Goal: Information Seeking & Learning: Learn about a topic

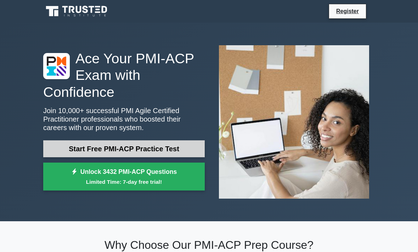
click at [59, 146] on link "Start Free PMI-ACP Practice Test" at bounding box center [123, 148] width 161 height 17
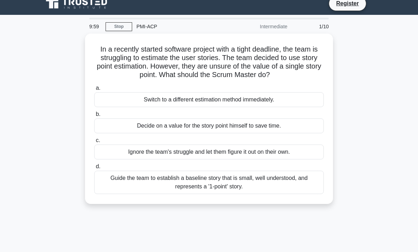
scroll to position [10, 0]
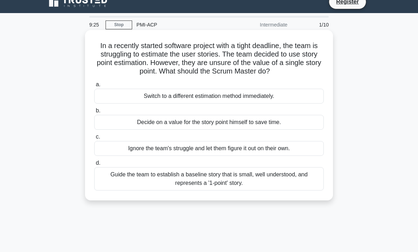
click at [222, 189] on div "Guide the team to establish a baseline story that is small, well understood, an…" at bounding box center [208, 178] width 229 height 23
click at [94, 166] on input "d. Guide the team to establish a baseline story that is small, well understood,…" at bounding box center [94, 163] width 0 height 5
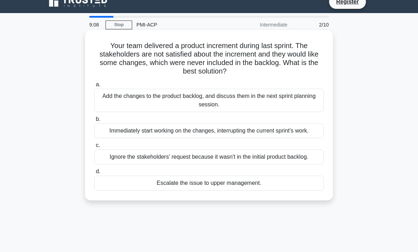
click at [260, 101] on div "Add the changes to the product backlog, and discuss them in the next sprint pla…" at bounding box center [208, 100] width 229 height 23
click at [94, 87] on input "a. Add the changes to the product backlog, and discuss them in the next sprint …" at bounding box center [94, 84] width 0 height 5
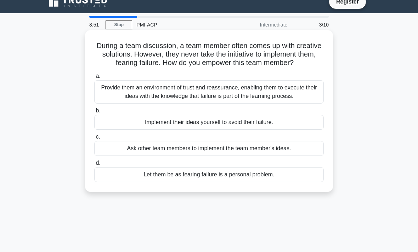
click at [173, 104] on div "Provide them an environment of trust and reassurance, enabling them to execute …" at bounding box center [208, 91] width 229 height 23
click at [94, 79] on input "a. Provide them an environment of trust and reassurance, enabling them to execu…" at bounding box center [94, 76] width 0 height 5
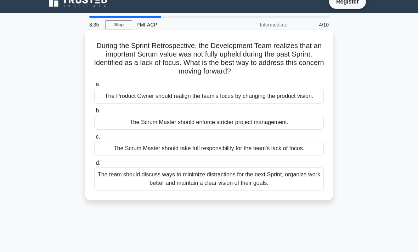
click at [162, 191] on div "The team should discuss ways to minimize distractions for the next Sprint, orga…" at bounding box center [208, 178] width 229 height 23
click at [94, 166] on input "d. The team should discuss ways to minimize distractions for the next Sprint, o…" at bounding box center [94, 163] width 0 height 5
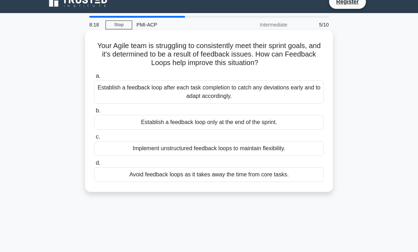
click at [126, 90] on div "Establish a feedback loop after each task completion to catch any deviations ea…" at bounding box center [208, 91] width 229 height 23
click at [94, 79] on input "a. Establish a feedback loop after each task completion to catch any deviations…" at bounding box center [94, 76] width 0 height 5
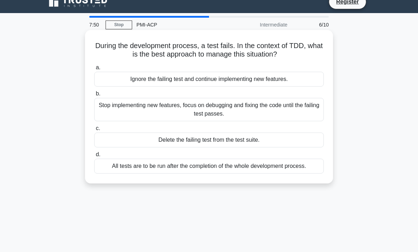
click at [194, 110] on div "Stop implementing new features, focus on debugging and fixing the code until th…" at bounding box center [208, 109] width 229 height 23
click at [94, 96] on input "b. Stop implementing new features, focus on debugging and fixing the code until…" at bounding box center [94, 94] width 0 height 5
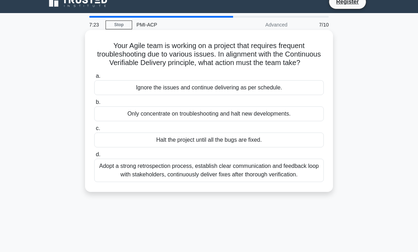
click at [199, 182] on div "Adopt a strong retrospection process, establish clear communication and feedbac…" at bounding box center [208, 170] width 229 height 23
click at [94, 157] on input "d. Adopt a strong retrospection process, establish clear communication and feed…" at bounding box center [94, 155] width 0 height 5
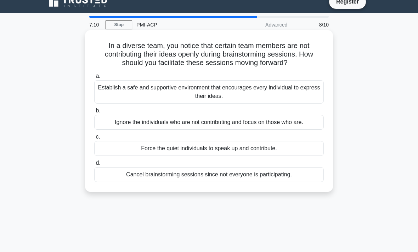
click at [110, 104] on div "Establish a safe and supportive environment that encourages every individual to…" at bounding box center [208, 91] width 229 height 23
click at [94, 79] on input "a. Establish a safe and supportive environment that encourages every individual…" at bounding box center [94, 76] width 0 height 5
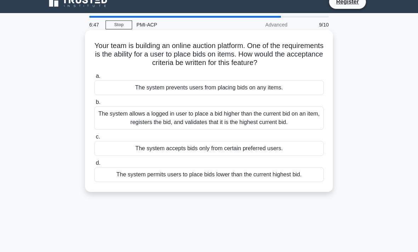
click at [132, 122] on div "The system allows a logged in user to place a bid higher than the current bid o…" at bounding box center [208, 118] width 229 height 23
click at [94, 105] on input "b. The system allows a logged in user to place a bid higher than the current bi…" at bounding box center [94, 102] width 0 height 5
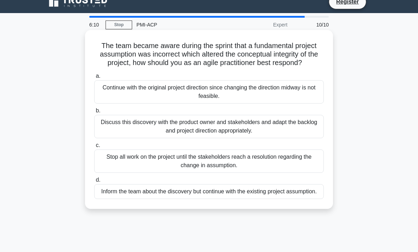
click at [180, 132] on div "Discuss this discovery with the product owner and stakeholders and adapt the ba…" at bounding box center [208, 126] width 229 height 23
click at [94, 113] on input "b. Discuss this discovery with the product owner and stakeholders and adapt the…" at bounding box center [94, 111] width 0 height 5
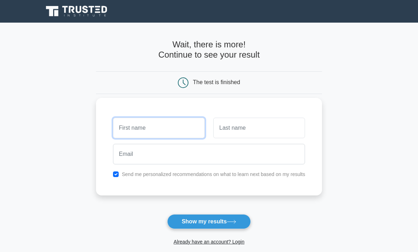
type input "Rachael"
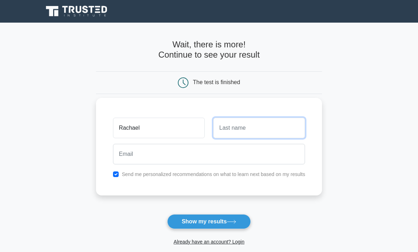
type input "Walters"
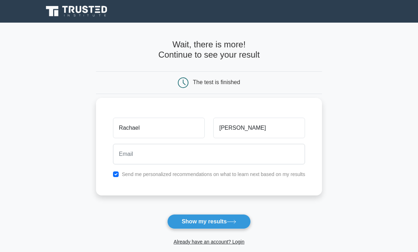
click at [113, 177] on input "checkbox" at bounding box center [116, 175] width 6 height 6
checkbox input "false"
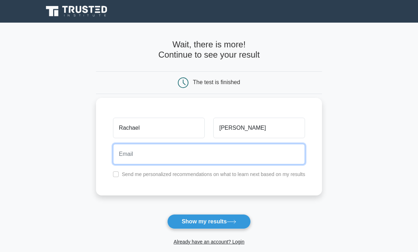
click at [209, 162] on input "email" at bounding box center [209, 154] width 192 height 21
type input "rachael.ekaitis@gmail.com"
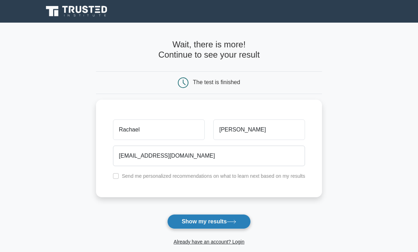
click at [224, 223] on button "Show my results" at bounding box center [209, 221] width 84 height 15
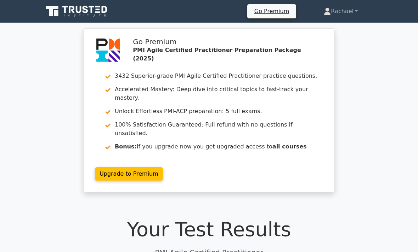
click at [71, 12] on icon at bounding box center [77, 11] width 68 height 13
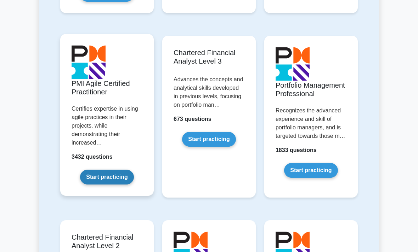
scroll to position [868, 0]
click at [109, 185] on link "Start practicing" at bounding box center [106, 177] width 53 height 15
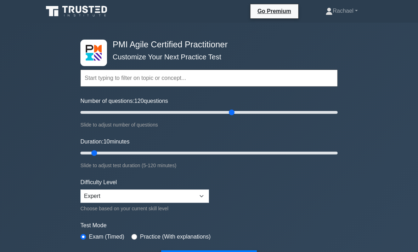
drag, startPoint x: 89, startPoint y: 109, endPoint x: 234, endPoint y: 116, distance: 145.3
type input "120"
click at [234, 116] on div "Number of questions: 120 questions Slide to adjust number of questions" at bounding box center [208, 113] width 257 height 32
drag, startPoint x: 94, startPoint y: 151, endPoint x: 242, endPoint y: 149, distance: 148.3
click at [242, 149] on input "Duration: 75 minutes" at bounding box center [208, 153] width 257 height 8
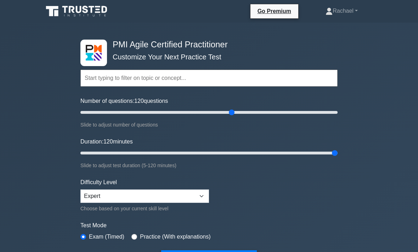
drag, startPoint x: 248, startPoint y: 150, endPoint x: 332, endPoint y: 156, distance: 84.1
type input "120"
click at [332, 156] on input "Duration: 120 minutes" at bounding box center [208, 153] width 257 height 8
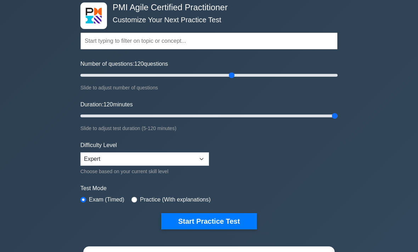
scroll to position [65, 0]
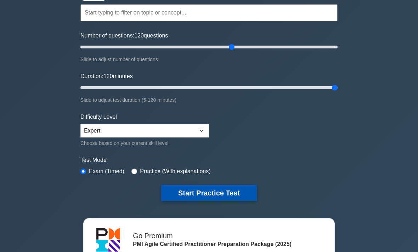
click at [222, 191] on button "Start Practice Test" at bounding box center [209, 193] width 96 height 16
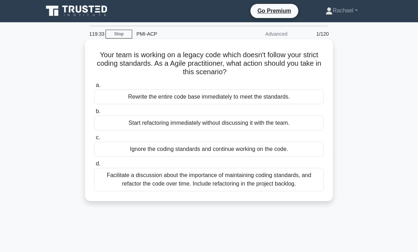
click at [223, 180] on div "Facilitate a discussion about the importance of maintaining coding standards, a…" at bounding box center [208, 179] width 229 height 23
click at [94, 166] on input "d. Facilitate a discussion about the importance of maintaining coding standards…" at bounding box center [94, 164] width 0 height 5
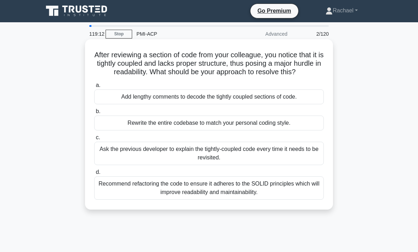
click at [248, 196] on div "Recommend refactoring the code to ensure it adheres to the SOLID principles whi…" at bounding box center [208, 188] width 229 height 23
click at [94, 175] on input "d. Recommend refactoring the code to ensure it adheres to the SOLID principles …" at bounding box center [94, 172] width 0 height 5
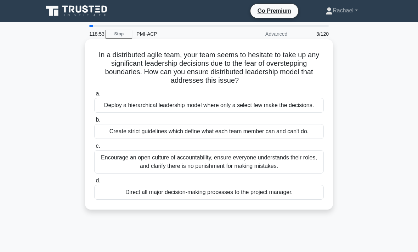
click at [236, 174] on div "Encourage an open culture of accountability, ensure everyone understands their …" at bounding box center [208, 161] width 229 height 23
click at [94, 149] on input "c. Encourage an open culture of accountability, ensure everyone understands the…" at bounding box center [94, 146] width 0 height 5
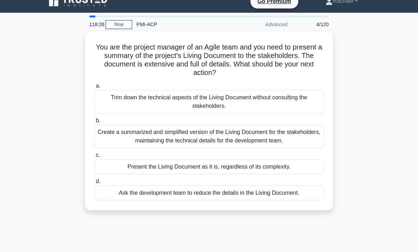
scroll to position [13, 0]
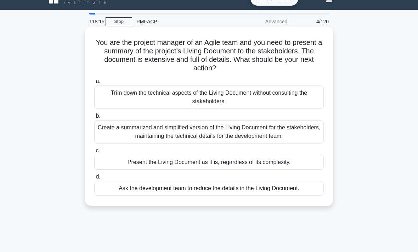
click at [298, 131] on div "Create a summarized and simplified version of the Living Document for the stake…" at bounding box center [208, 131] width 229 height 23
click at [94, 119] on input "b. Create a summarized and simplified version of the Living Document for the st…" at bounding box center [94, 116] width 0 height 5
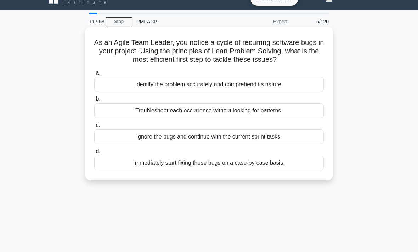
click at [311, 92] on div "Identify the problem accurately and comprehend its nature." at bounding box center [208, 84] width 229 height 15
click at [94, 75] on input "a. Identify the problem accurately and comprehend its nature." at bounding box center [94, 73] width 0 height 5
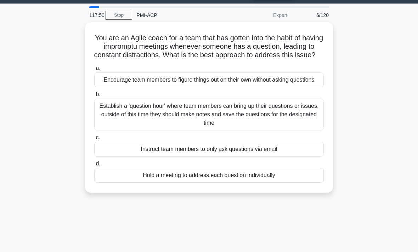
scroll to position [20, 0]
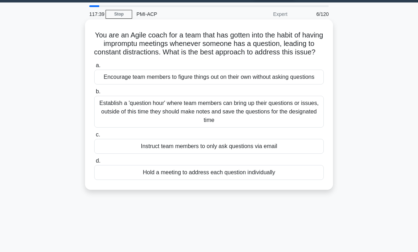
click at [317, 126] on div "Establish a 'question hour' where team members can bring up their questions or …" at bounding box center [208, 112] width 229 height 32
click at [94, 94] on input "b. Establish a 'question hour' where team members can bring up their questions …" at bounding box center [94, 92] width 0 height 5
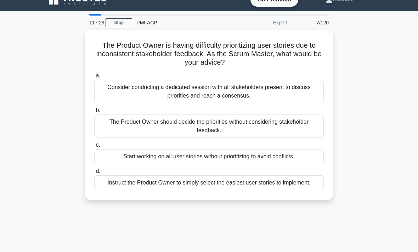
scroll to position [11, 0]
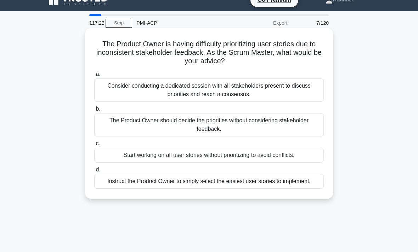
click at [309, 87] on div "Consider conducting a dedicated session with all stakeholders present to discus…" at bounding box center [208, 90] width 229 height 23
click at [94, 77] on input "a. Consider conducting a dedicated session with all stakeholders present to dis…" at bounding box center [94, 74] width 0 height 5
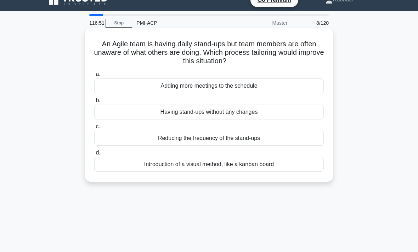
click at [293, 161] on div "Introduction of a visual method, like a kanban board" at bounding box center [208, 164] width 229 height 15
click at [94, 155] on input "d. Introduction of a visual method, like a kanban board" at bounding box center [94, 153] width 0 height 5
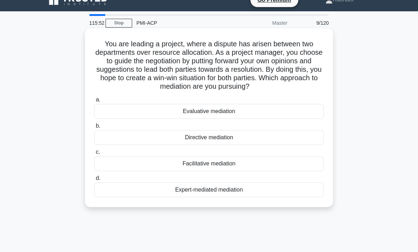
click at [300, 116] on div "Evaluative mediation" at bounding box center [208, 111] width 229 height 15
click at [94, 102] on input "a. Evaluative mediation" at bounding box center [94, 100] width 0 height 5
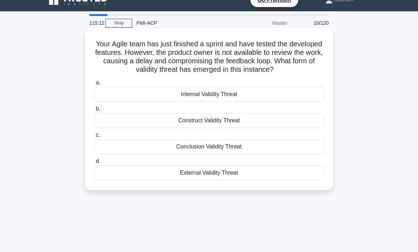
click at [302, 154] on div "Conclusion Validity Threat" at bounding box center [208, 146] width 229 height 15
click at [94, 138] on input "c. Conclusion Validity Threat" at bounding box center [94, 135] width 0 height 5
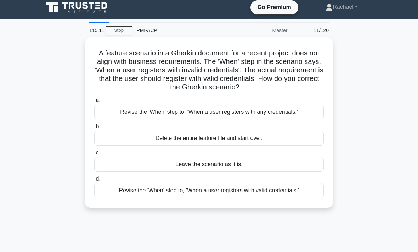
scroll to position [0, 0]
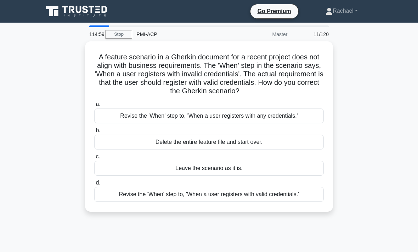
click at [359, 89] on div "A feature scenario in a Gherkin document for a recent project does not align wi…" at bounding box center [209, 130] width 340 height 179
click at [414, 217] on main "114:05 Stop PMI-ACP Master 11/120 A feature scenario in a Gherkin document for …" at bounding box center [209, 202] width 418 height 359
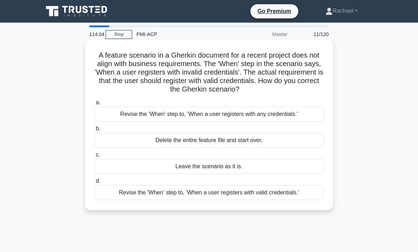
click at [311, 200] on div "Revise the 'When' step to, 'When a user registers with valid credentials.'" at bounding box center [208, 192] width 229 height 15
click at [94, 184] on input "d. Revise the 'When' step to, 'When a user registers with valid credentials.'" at bounding box center [94, 181] width 0 height 5
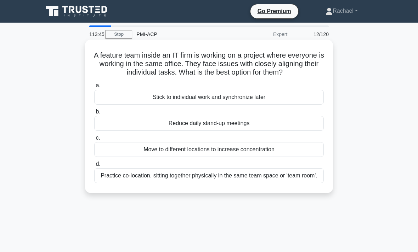
click at [310, 183] on div "Practice co-location, sitting together physically in the same team space or 'te…" at bounding box center [208, 175] width 229 height 15
click at [94, 167] on input "d. Practice co-location, sitting together physically in the same team space or …" at bounding box center [94, 164] width 0 height 5
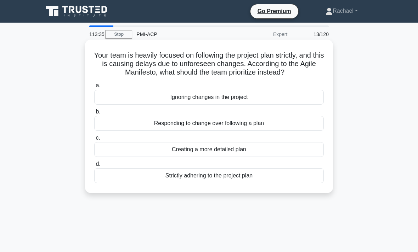
click at [306, 131] on div "Responding to change over following a plan" at bounding box center [208, 123] width 229 height 15
click at [94, 114] on input "b. Responding to change over following a plan" at bounding box center [94, 112] width 0 height 5
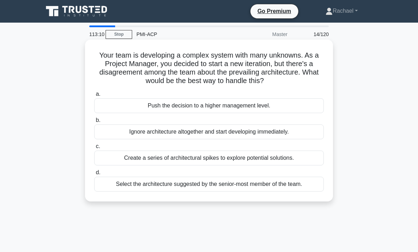
click at [311, 166] on div "Create a series of architectural spikes to explore potential solutions." at bounding box center [208, 158] width 229 height 15
click at [94, 149] on input "c. Create a series of architectural spikes to explore potential solutions." at bounding box center [94, 146] width 0 height 5
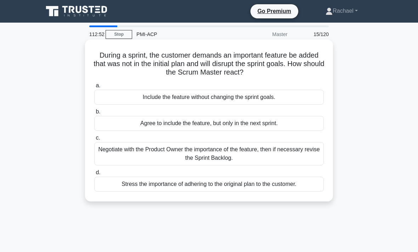
click at [313, 154] on div "Negotiate with the Product Owner the importance of the feature, then if necessa…" at bounding box center [208, 153] width 229 height 23
click at [94, 140] on input "c. Negotiate with the Product Owner the importance of the feature, then if nece…" at bounding box center [94, 138] width 0 height 5
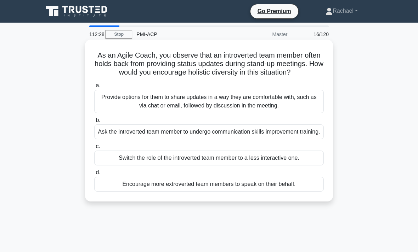
click at [305, 106] on div "Provide options for them to share updates in a way they are comfortable with, s…" at bounding box center [208, 101] width 229 height 23
click at [94, 88] on input "a. Provide options for them to share updates in a way they are comfortable with…" at bounding box center [94, 86] width 0 height 5
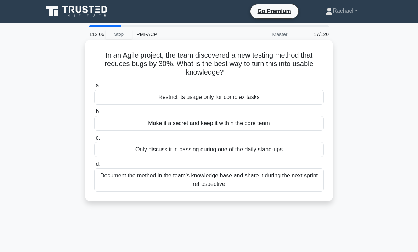
click at [298, 177] on div "Document the method in the team's knowledge base and share it during the next s…" at bounding box center [208, 179] width 229 height 23
click at [94, 167] on input "d. Document the method in the team's knowledge base and share it during the nex…" at bounding box center [94, 164] width 0 height 5
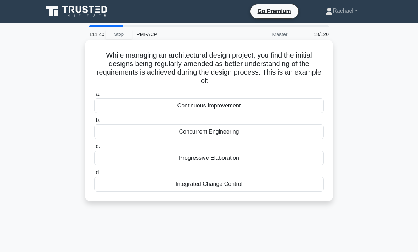
click at [278, 103] on div "Continuous Improvement" at bounding box center [208, 105] width 229 height 15
click at [94, 97] on input "a. Continuous Improvement" at bounding box center [94, 94] width 0 height 5
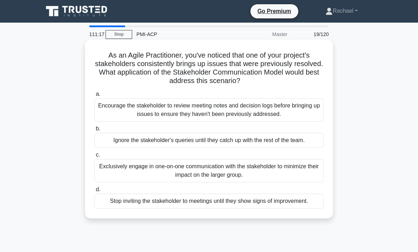
click at [298, 105] on div "Encourage the stakeholder to review meeting notes and decision logs before brin…" at bounding box center [208, 109] width 229 height 23
click at [94, 97] on input "a. Encourage the stakeholder to review meeting notes and decision logs before b…" at bounding box center [94, 94] width 0 height 5
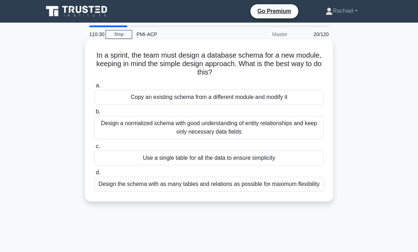
click at [310, 125] on div "Design a normalized schema with good understanding of entity relationships and …" at bounding box center [208, 127] width 229 height 23
click at [94, 114] on input "b. Design a normalized schema with good understanding of entity relationships a…" at bounding box center [94, 112] width 0 height 5
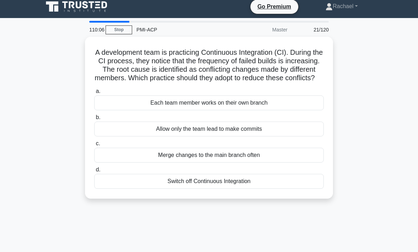
scroll to position [10, 0]
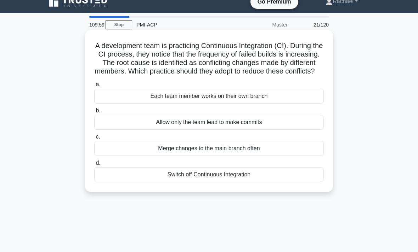
click at [123, 156] on div "Merge changes to the main branch often" at bounding box center [208, 148] width 229 height 15
click at [94, 139] on input "c. Merge changes to the main branch often" at bounding box center [94, 137] width 0 height 5
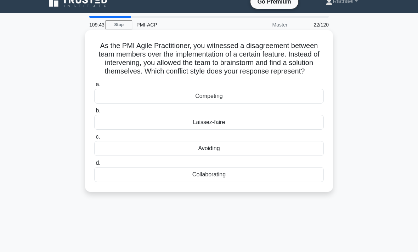
click at [123, 130] on div "Laissez-faire" at bounding box center [208, 122] width 229 height 15
click at [94, 113] on input "b. Laissez-faire" at bounding box center [94, 111] width 0 height 5
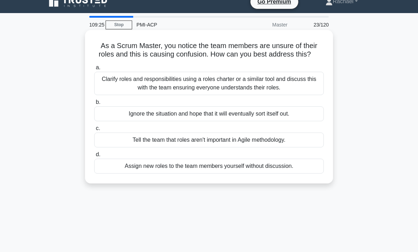
click at [105, 92] on div "Clarify roles and responsibilities using a roles charter or a similar tool and …" at bounding box center [208, 83] width 229 height 23
click at [94, 70] on input "a. Clarify roles and responsibilities using a roles charter or a similar tool a…" at bounding box center [94, 67] width 0 height 5
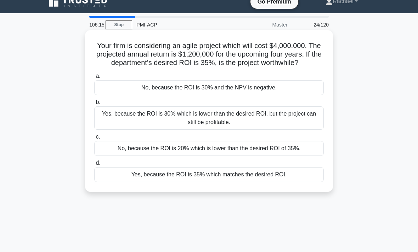
click at [229, 156] on div "No, because the ROI is 20% which is lower than the desired ROI of 35%." at bounding box center [208, 148] width 229 height 15
click at [94, 139] on input "c. No, because the ROI is 20% which is lower than the desired ROI of 35%." at bounding box center [94, 137] width 0 height 5
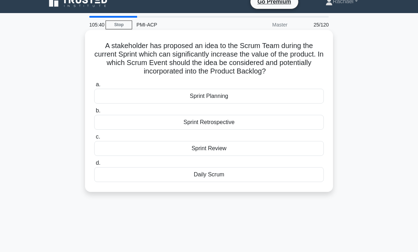
click at [205, 182] on div "Daily Scrum" at bounding box center [208, 174] width 229 height 15
click at [94, 166] on input "d. Daily Scrum" at bounding box center [94, 163] width 0 height 5
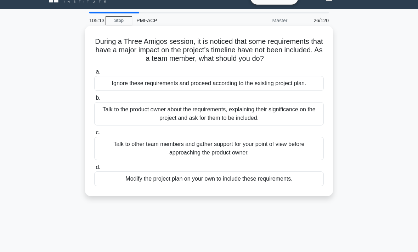
scroll to position [14, 0]
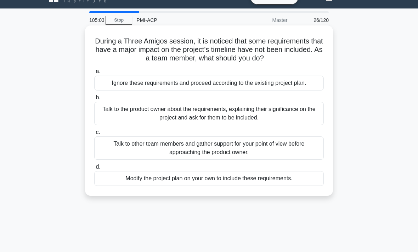
click at [136, 125] on div "Talk to the product owner about the requirements, explaining their significance…" at bounding box center [208, 113] width 229 height 23
click at [94, 100] on input "b. Talk to the product owner about the requirements, explaining their significa…" at bounding box center [94, 98] width 0 height 5
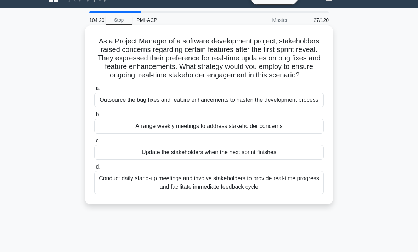
click at [160, 195] on div "Conduct daily stand-up meetings and involve stakeholders to provide real-time p…" at bounding box center [208, 182] width 229 height 23
click at [94, 169] on input "d. Conduct daily stand-up meetings and involve stakeholders to provide real-tim…" at bounding box center [94, 167] width 0 height 5
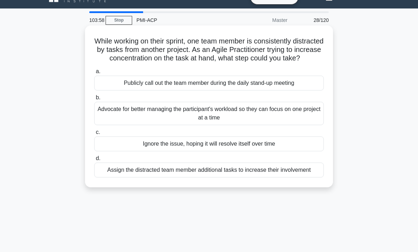
click at [167, 125] on div "Advocate for better managing the participant's workload so they can focus on on…" at bounding box center [208, 113] width 229 height 23
click at [94, 100] on input "b. Advocate for better managing the participant's workload so they can focus on…" at bounding box center [94, 98] width 0 height 5
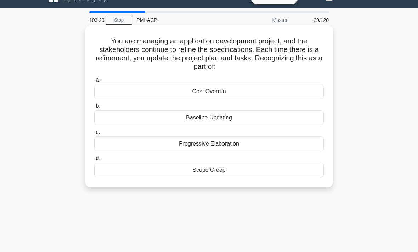
click at [198, 147] on div "Progressive Elaboration" at bounding box center [208, 144] width 229 height 15
click at [94, 135] on input "c. Progressive Elaboration" at bounding box center [94, 132] width 0 height 5
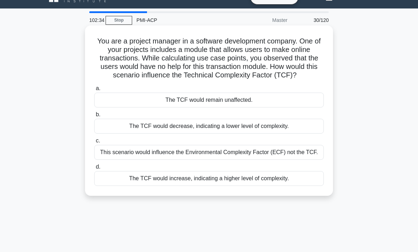
click at [205, 160] on div "This scenario would influence the Environmental Complexity Factor (ECF) not the…" at bounding box center [208, 152] width 229 height 15
click at [94, 143] on input "c. This scenario would influence the Environmental Complexity Factor (ECF) not …" at bounding box center [94, 141] width 0 height 5
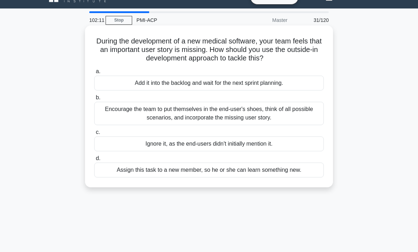
click at [131, 116] on div "Encourage the team to put themselves in the end-user's shoes, think of all poss…" at bounding box center [208, 113] width 229 height 23
click at [94, 100] on input "b. Encourage the team to put themselves in the end-user's shoes, think of all p…" at bounding box center [94, 98] width 0 height 5
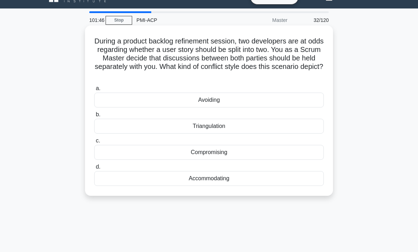
click at [177, 130] on div "Triangulation" at bounding box center [208, 126] width 229 height 15
click at [94, 117] on input "b. Triangulation" at bounding box center [94, 115] width 0 height 5
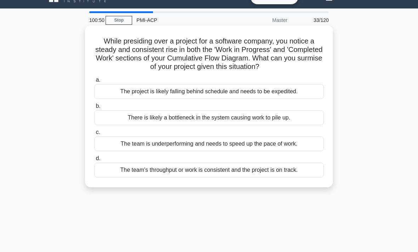
click at [215, 177] on div "The team's throughput or work is consistent and the project is on track." at bounding box center [208, 170] width 229 height 15
click at [94, 161] on input "d. The team's throughput or work is consistent and the project is on track." at bounding box center [94, 158] width 0 height 5
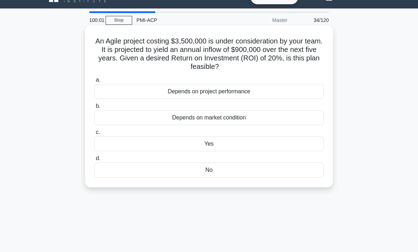
click at [258, 149] on div "Yes" at bounding box center [208, 144] width 229 height 15
click at [94, 135] on input "c. Yes" at bounding box center [94, 132] width 0 height 5
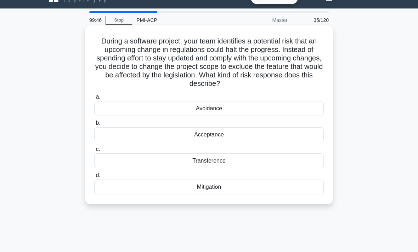
click at [118, 104] on div "Avoidance" at bounding box center [208, 108] width 229 height 15
click at [94, 99] on input "a. Avoidance" at bounding box center [94, 97] width 0 height 5
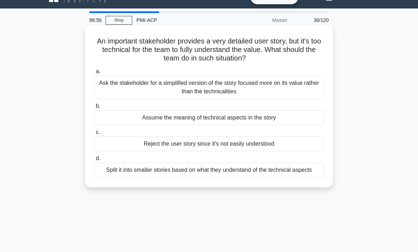
click at [122, 176] on div "Split it into smaller stories based on what they understand of the technical as…" at bounding box center [208, 170] width 229 height 15
click at [94, 161] on input "d. Split it into smaller stories based on what they understand of the technical…" at bounding box center [94, 158] width 0 height 5
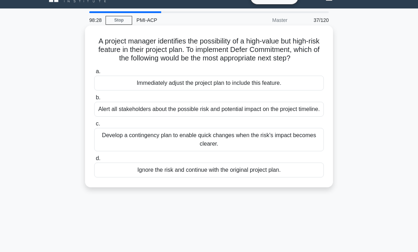
click at [99, 151] on div "Develop a contingency plan to enable quick changes when the risk's impact becom…" at bounding box center [208, 139] width 229 height 23
click at [94, 126] on input "c. Develop a contingency plan to enable quick changes when the risk's impact be…" at bounding box center [94, 124] width 0 height 5
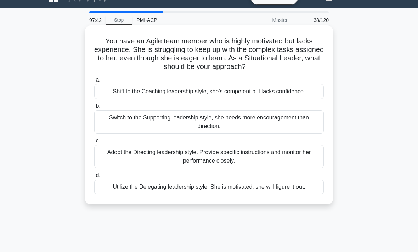
click at [115, 155] on div "Adopt the Directing leadership style. Provide specific instructions and monitor…" at bounding box center [208, 156] width 229 height 23
click at [94, 143] on input "c. Adopt the Directing leadership style. Provide specific instructions and moni…" at bounding box center [94, 141] width 0 height 5
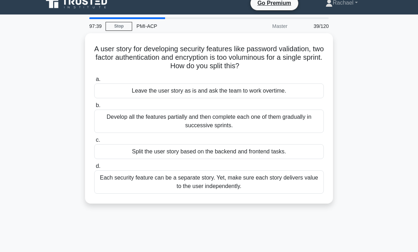
scroll to position [8, 0]
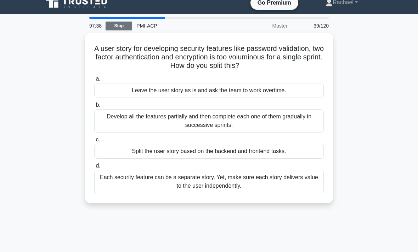
click at [119, 26] on link "Stop" at bounding box center [118, 26] width 27 height 9
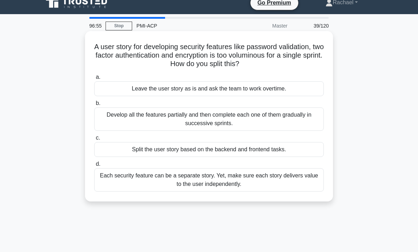
click at [120, 157] on div "Split the user story based on the backend and frontend tasks." at bounding box center [208, 149] width 229 height 15
click at [94, 140] on input "c. Split the user story based on the backend and frontend tasks." at bounding box center [94, 138] width 0 height 5
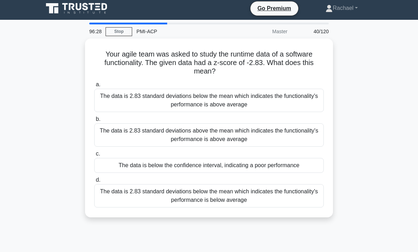
scroll to position [0, 0]
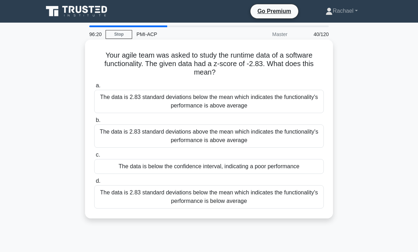
click at [113, 100] on div "The data is 2.83 standard deviations below the mean which indicates the functio…" at bounding box center [208, 101] width 229 height 23
click at [94, 88] on input "a. The data is 2.83 standard deviations below the mean which indicates the func…" at bounding box center [94, 86] width 0 height 5
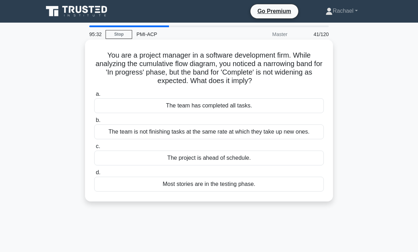
click at [114, 139] on div "The team is not finishing tasks at the same rate at which they take up new ones." at bounding box center [208, 132] width 229 height 15
click at [94, 123] on input "b. The team is not finishing tasks at the same rate at which they take up new o…" at bounding box center [94, 120] width 0 height 5
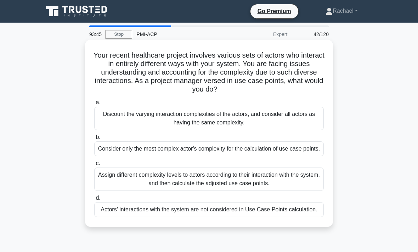
click at [109, 188] on div "Assign different complexity levels to actors according to their interaction wit…" at bounding box center [208, 179] width 229 height 23
click at [94, 166] on input "c. Assign different complexity levels to actors according to their interaction …" at bounding box center [94, 163] width 0 height 5
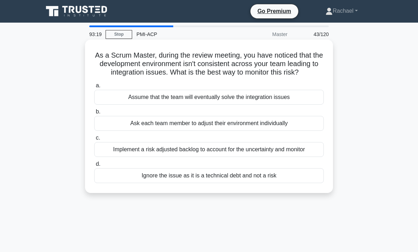
click at [105, 157] on div "Implement a risk adjusted backlog to account for the uncertainty and monitor" at bounding box center [208, 149] width 229 height 15
click at [94, 140] on input "c. Implement a risk adjusted backlog to account for the uncertainty and monitor" at bounding box center [94, 138] width 0 height 5
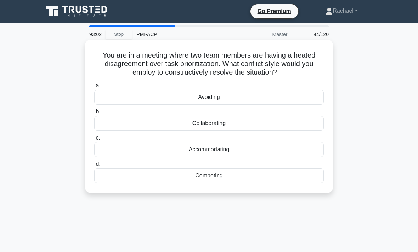
click at [104, 118] on div "Collaborating" at bounding box center [208, 123] width 229 height 15
click at [94, 114] on input "b. Collaborating" at bounding box center [94, 112] width 0 height 5
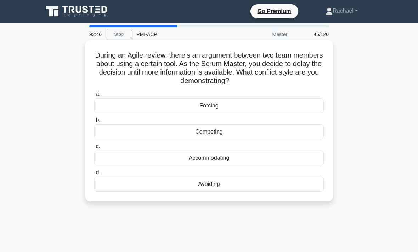
click at [104, 187] on div "Avoiding" at bounding box center [208, 184] width 229 height 15
click at [94, 175] on input "d. Avoiding" at bounding box center [94, 173] width 0 height 5
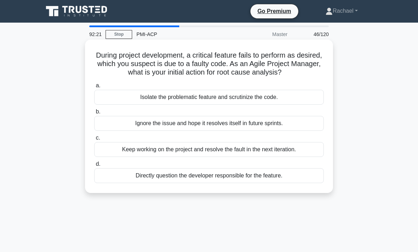
click at [109, 104] on div "Isolate the problematic feature and scrutinize the code." at bounding box center [208, 97] width 229 height 15
click at [94, 88] on input "a. Isolate the problematic feature and scrutinize the code." at bounding box center [94, 86] width 0 height 5
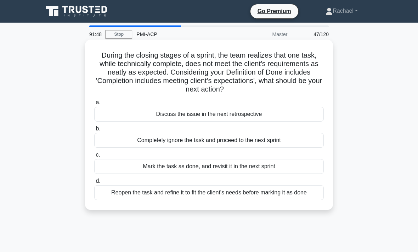
click at [113, 200] on div "Reopen the task and refine it to fit the client's needs before marking it as do…" at bounding box center [208, 192] width 229 height 15
click at [94, 184] on input "d. Reopen the task and refine it to fit the client's needs before marking it as…" at bounding box center [94, 181] width 0 height 5
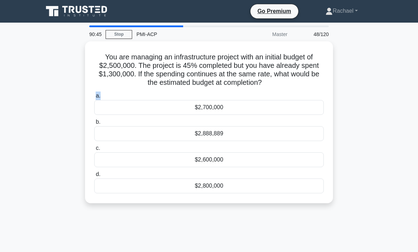
click at [70, 133] on div "You are managing an infrastructure project with an initial budget of $2,500,000…" at bounding box center [209, 126] width 340 height 171
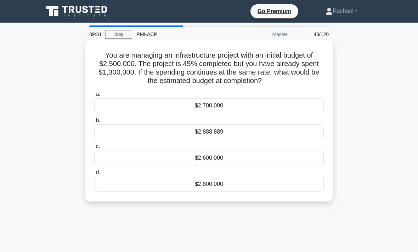
click at [164, 149] on div "a. $2,700,000 b. $2,888,889 c. d." at bounding box center [209, 140] width 238 height 105
click at [165, 139] on div "$2,888,889" at bounding box center [208, 132] width 229 height 15
click at [94, 123] on input "b. $2,888,889" at bounding box center [94, 120] width 0 height 5
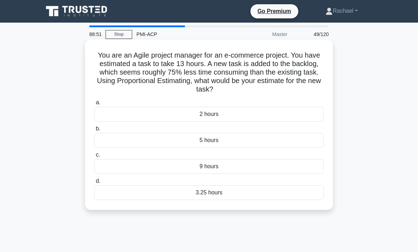
click at [116, 170] on div "9 hours" at bounding box center [208, 166] width 229 height 15
click at [94, 157] on input "c. 9 hours" at bounding box center [94, 155] width 0 height 5
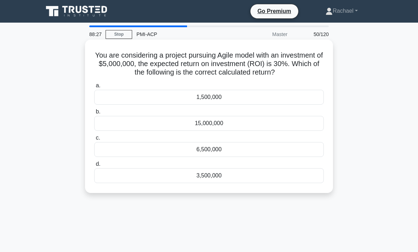
click at [116, 105] on div "1,500,000" at bounding box center [208, 97] width 229 height 15
click at [94, 88] on input "a. 1,500,000" at bounding box center [94, 86] width 0 height 5
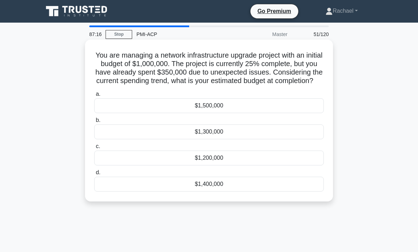
click at [153, 113] on div "$1,500,000" at bounding box center [208, 105] width 229 height 15
click at [94, 97] on input "a. $1,500,000" at bounding box center [94, 94] width 0 height 5
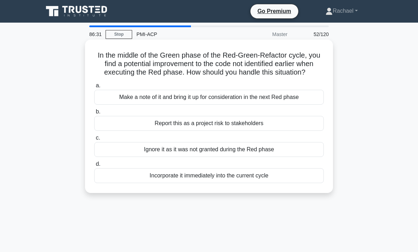
click at [121, 105] on div "Make a note of it and bring it up for consideration in the next Red phase" at bounding box center [208, 97] width 229 height 15
click at [94, 88] on input "a. Make a note of it and bring it up for consideration in the next Red phase" at bounding box center [94, 86] width 0 height 5
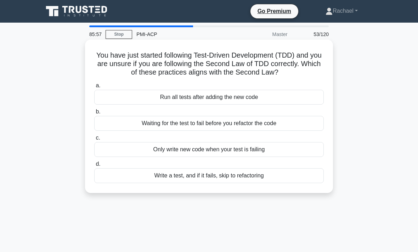
click at [316, 131] on div "Waiting for the test to fail before you refactor the code" at bounding box center [208, 123] width 229 height 15
click at [94, 114] on input "b. Waiting for the test to fail before you refactor the code" at bounding box center [94, 112] width 0 height 5
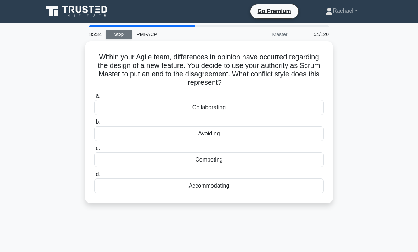
click at [123, 38] on link "Stop" at bounding box center [118, 34] width 27 height 9
click at [113, 36] on link "Stop" at bounding box center [118, 34] width 27 height 9
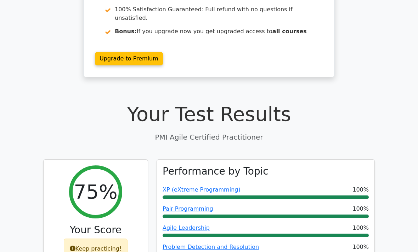
scroll to position [113, 0]
